Goal: Complete application form

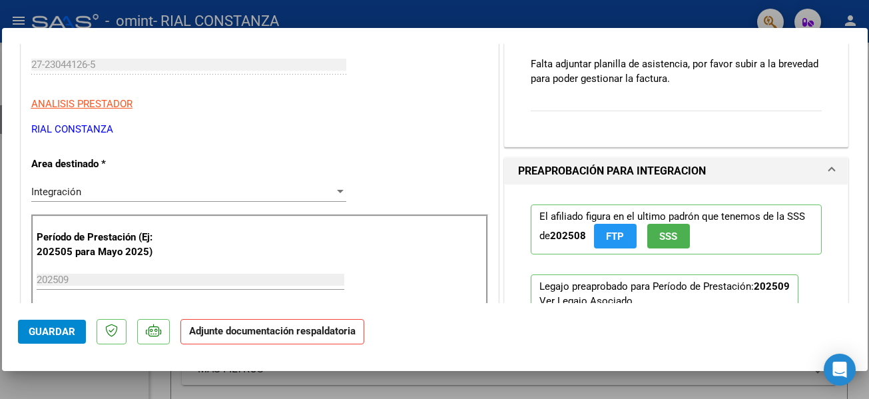
scroll to position [259, 0]
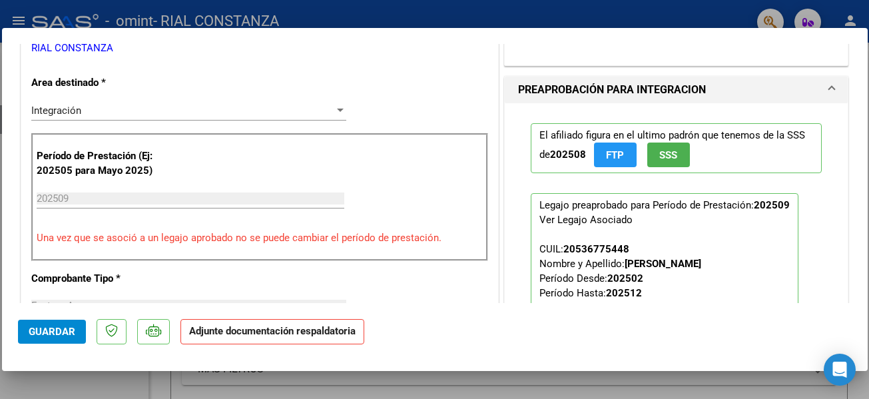
click at [114, 201] on input "202509" at bounding box center [191, 198] width 308 height 12
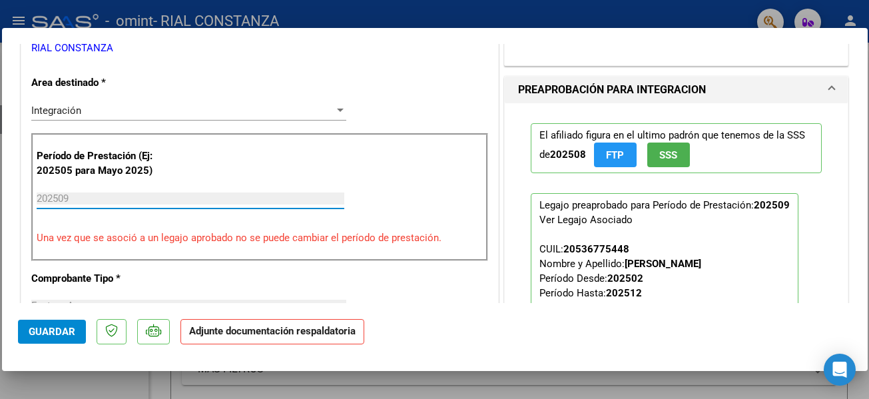
click at [114, 199] on input "202509" at bounding box center [191, 198] width 308 height 12
click at [77, 195] on input "202509" at bounding box center [191, 198] width 308 height 12
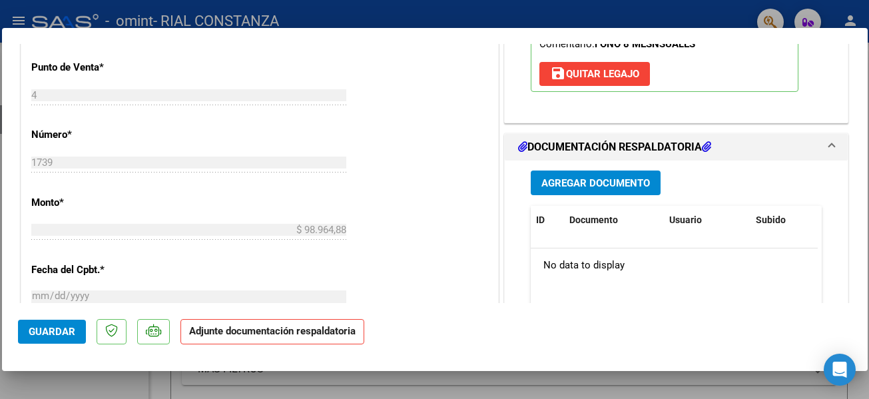
scroll to position [546, 0]
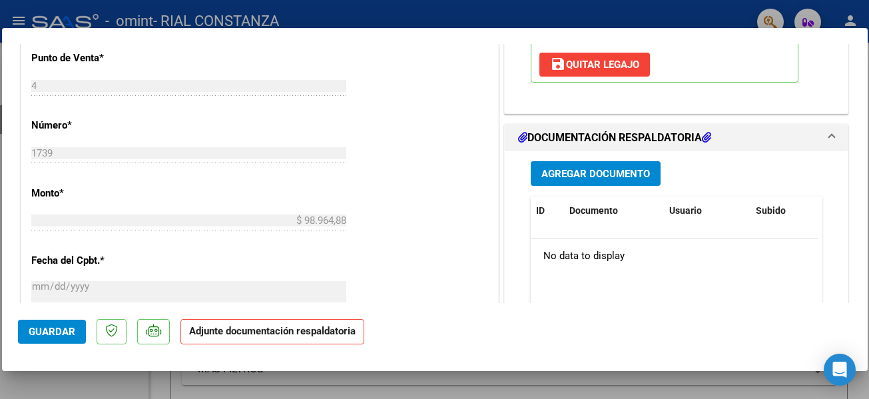
click at [605, 177] on span "Agregar Documento" at bounding box center [595, 174] width 108 height 12
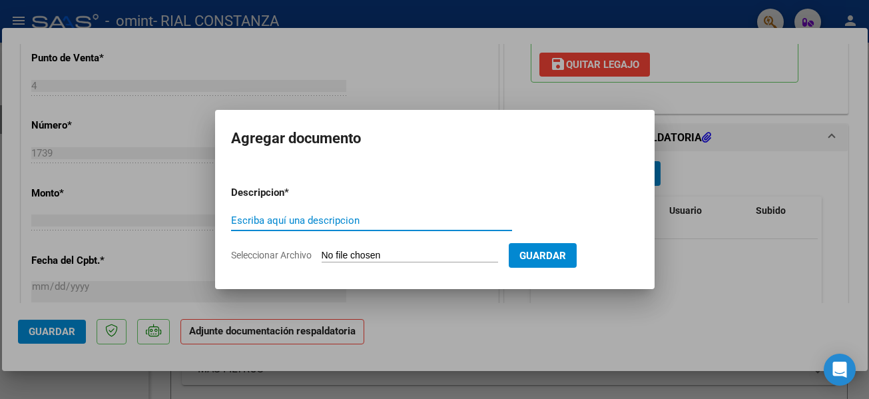
click at [423, 220] on input "Escriba aquí una descripcion" at bounding box center [371, 220] width 281 height 12
type input "F"
type input "Planilla de asistencia SP 2025"
click at [372, 253] on input "Seleccionar Archivo" at bounding box center [409, 256] width 176 height 13
type input "C:\fakepath\1739 [PERSON_NAME] SP 2025.pdf"
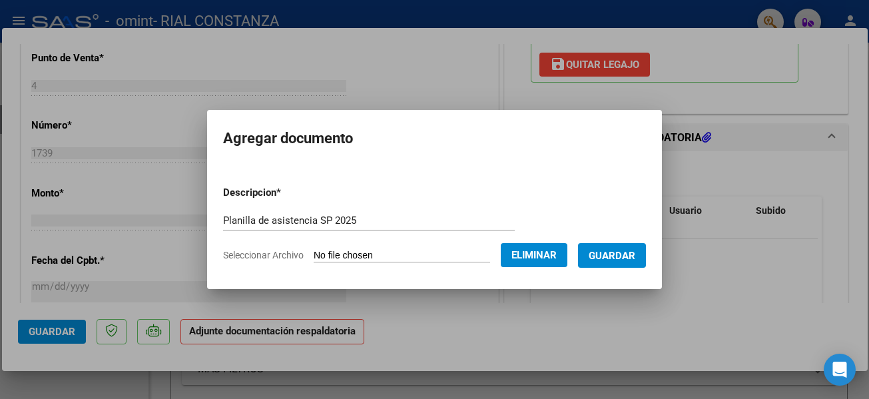
click at [633, 258] on span "Guardar" at bounding box center [611, 256] width 47 height 12
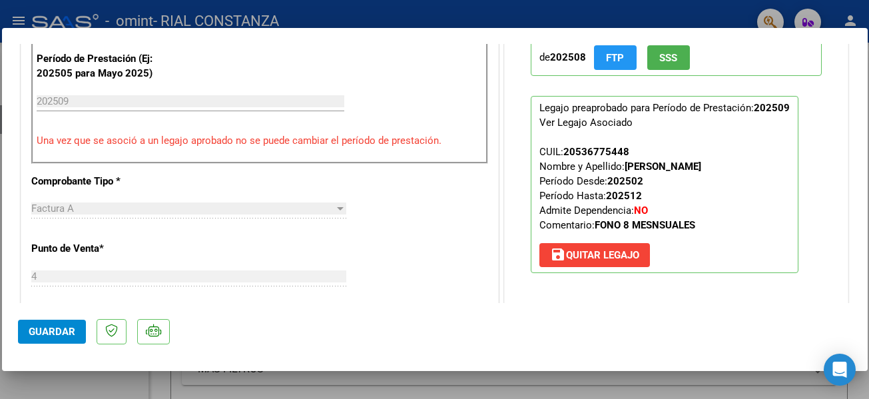
scroll to position [531, 0]
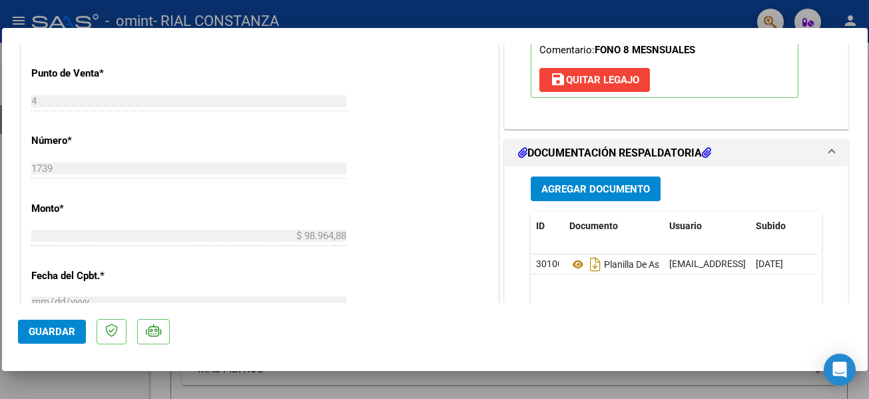
click at [52, 330] on span "Guardar" at bounding box center [52, 331] width 47 height 12
